Goal: Transaction & Acquisition: Download file/media

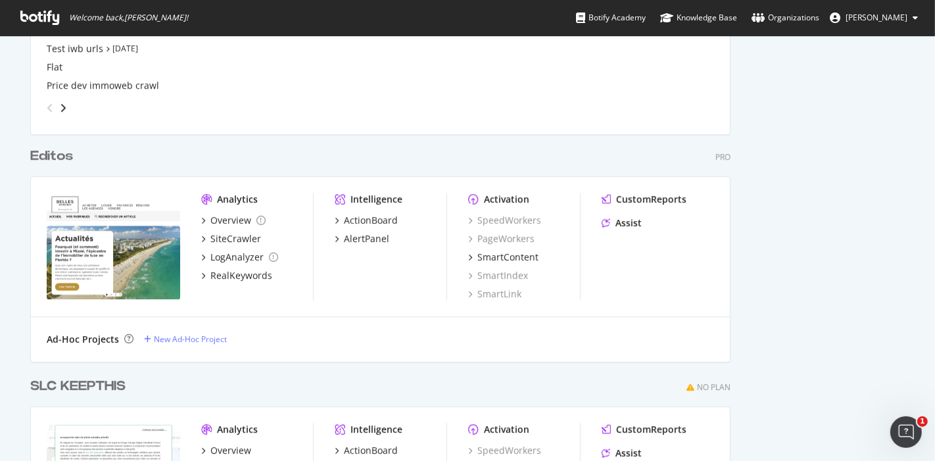
scroll to position [3246, 0]
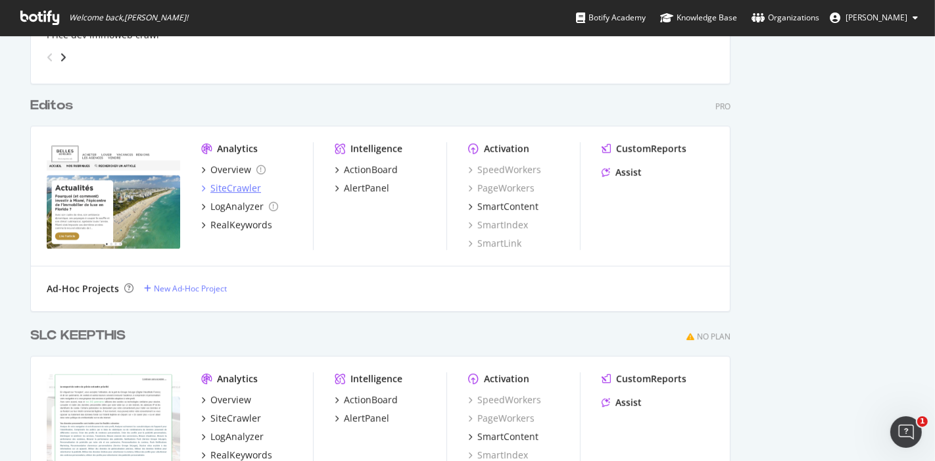
click at [242, 185] on div "SiteCrawler" at bounding box center [235, 187] width 51 height 13
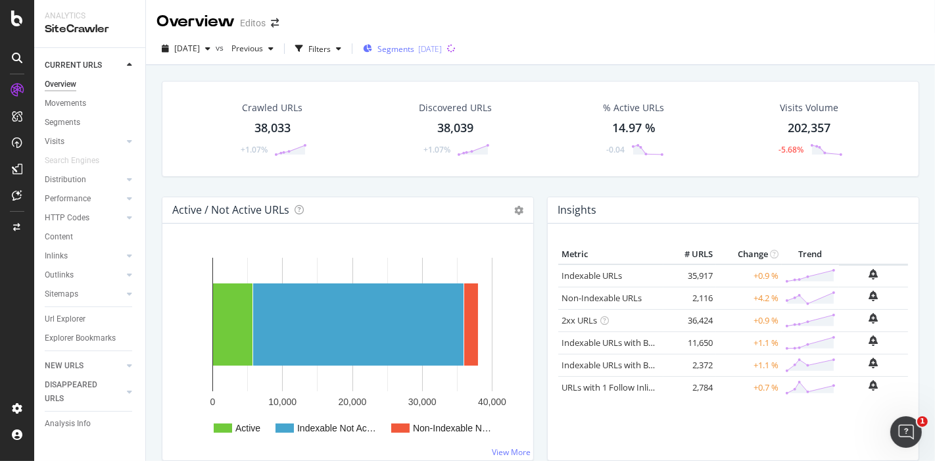
click at [372, 49] on icon "button" at bounding box center [367, 49] width 9 height 8
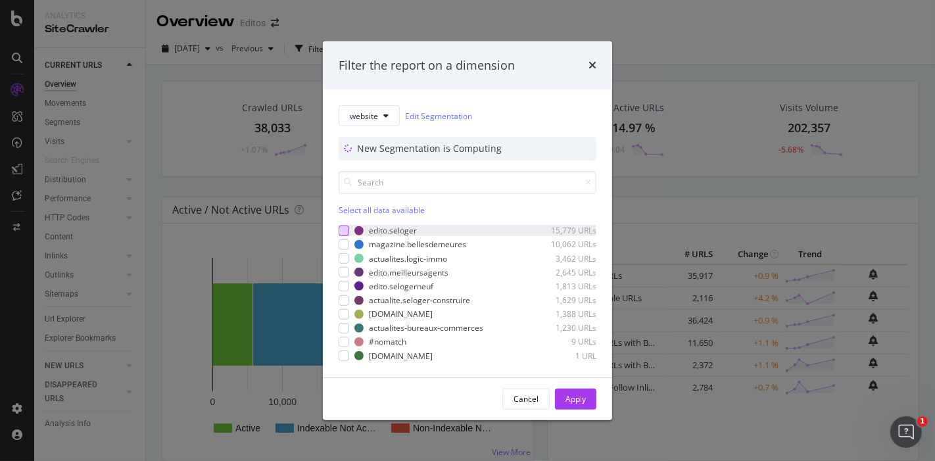
click at [348, 231] on div "modal" at bounding box center [344, 230] width 11 height 11
click at [574, 395] on div "Apply" at bounding box center [575, 398] width 20 height 11
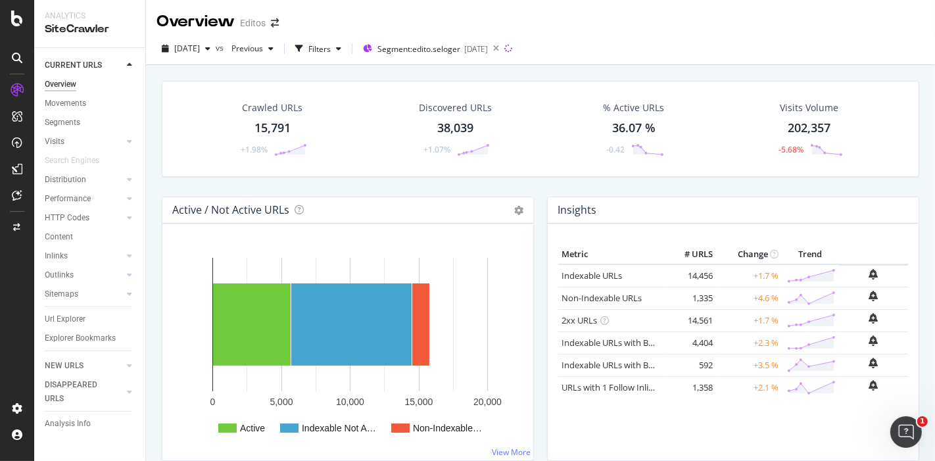
click at [263, 125] on div "15,791" at bounding box center [272, 128] width 36 height 17
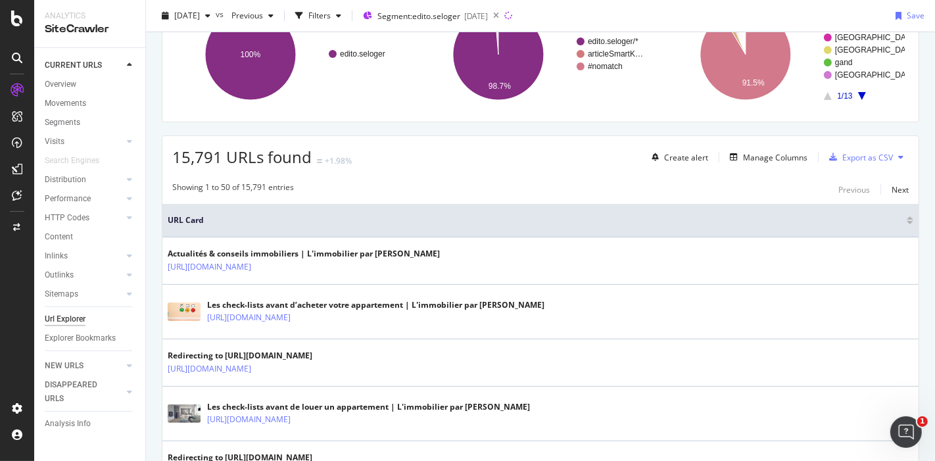
scroll to position [57, 0]
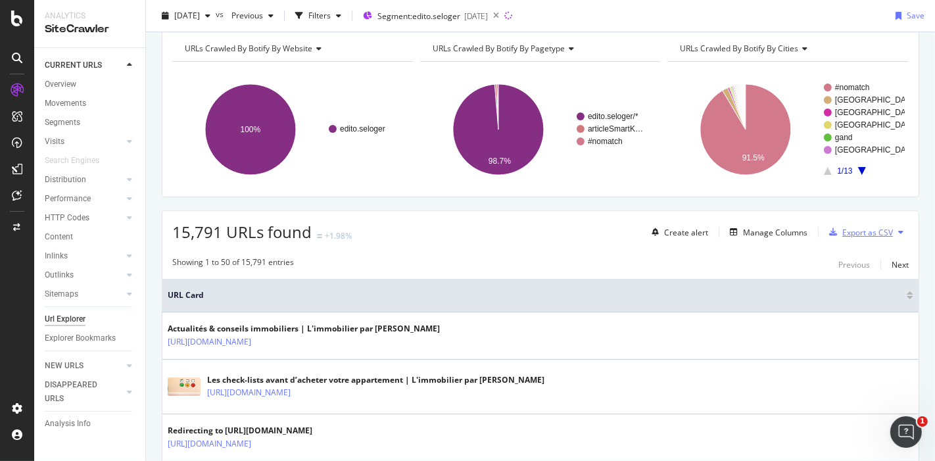
click at [851, 231] on div "Export as CSV" at bounding box center [867, 232] width 51 height 11
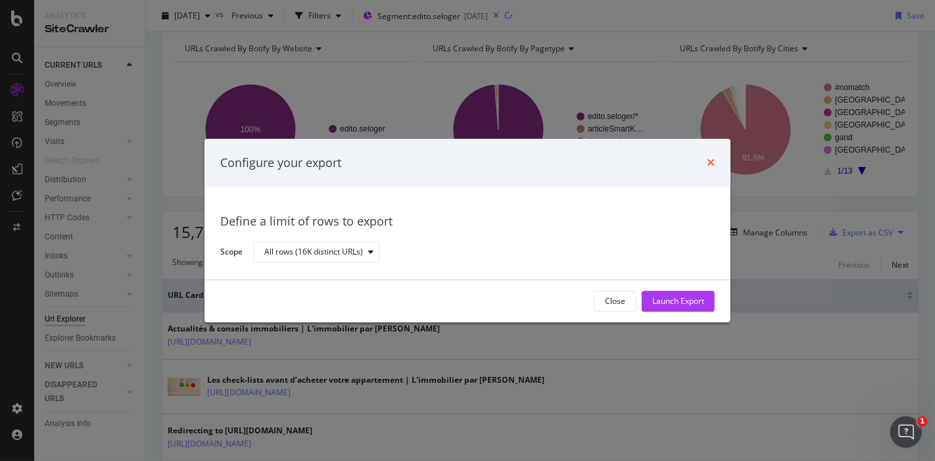
click at [713, 160] on icon "times" at bounding box center [711, 163] width 8 height 11
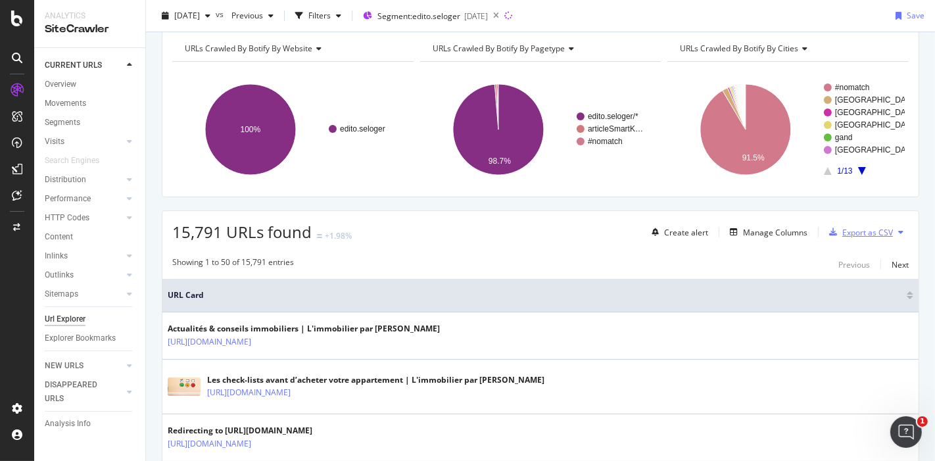
click at [842, 235] on div "Export as CSV" at bounding box center [867, 232] width 51 height 11
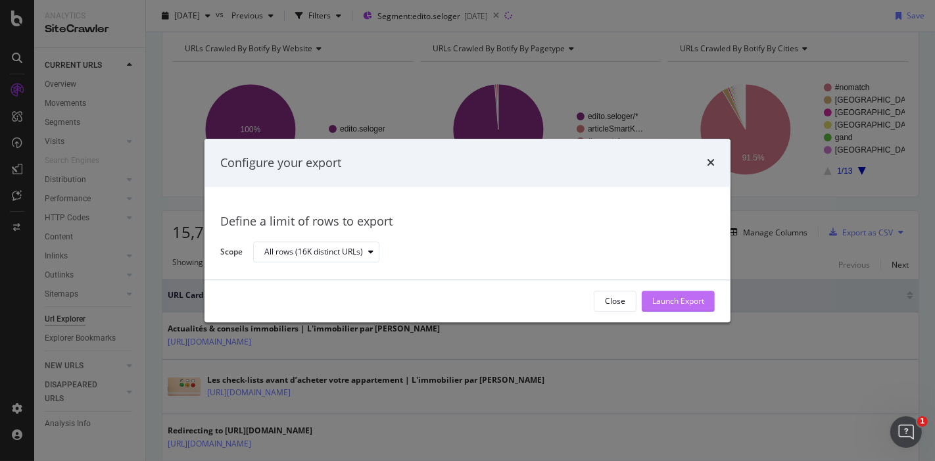
click at [676, 297] on div "Launch Export" at bounding box center [678, 301] width 52 height 11
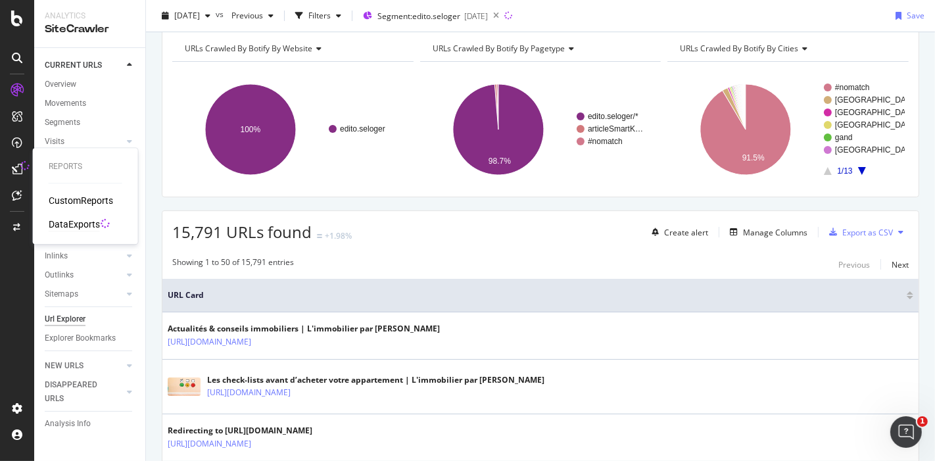
click at [66, 222] on div "DataExports" at bounding box center [74, 224] width 51 height 13
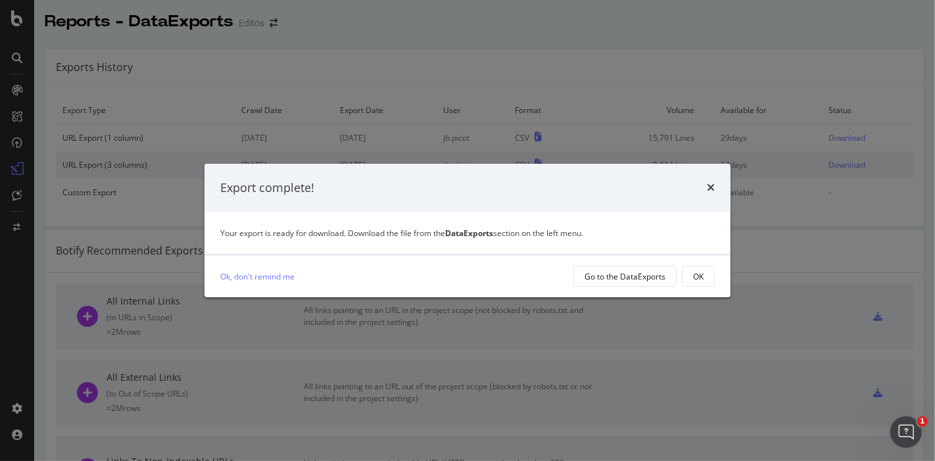
click at [220, 191] on div "Export complete!" at bounding box center [267, 187] width 94 height 17
click at [705, 185] on div "Export complete!" at bounding box center [467, 187] width 494 height 17
click at [710, 187] on icon "times" at bounding box center [711, 187] width 8 height 11
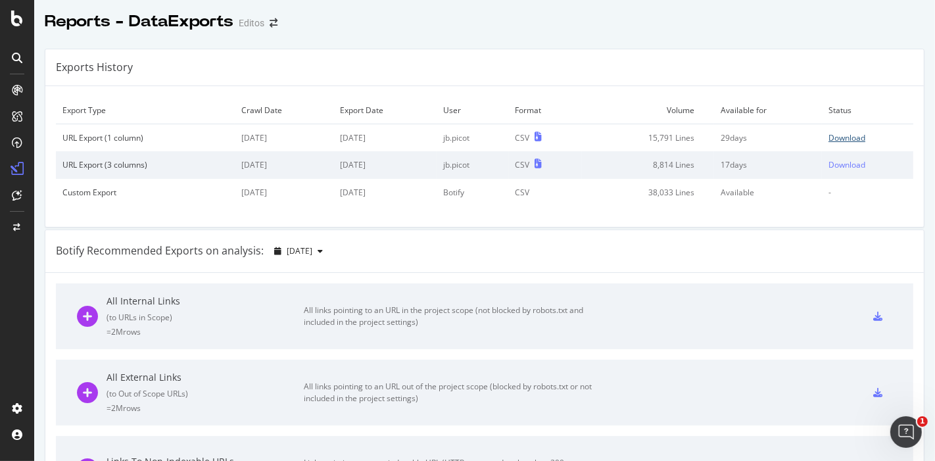
click at [832, 139] on div "Download" at bounding box center [846, 137] width 37 height 11
